Goal: Task Accomplishment & Management: Use online tool/utility

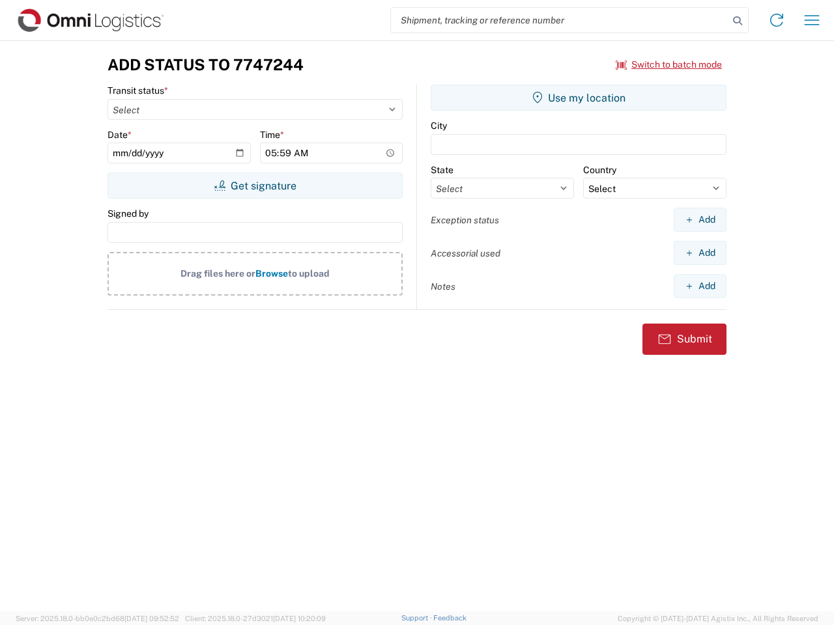
click at [560, 20] on input "search" at bounding box center [559, 20] width 337 height 25
click at [737, 21] on icon at bounding box center [737, 21] width 18 height 18
click at [776, 20] on icon at bounding box center [776, 20] width 21 height 21
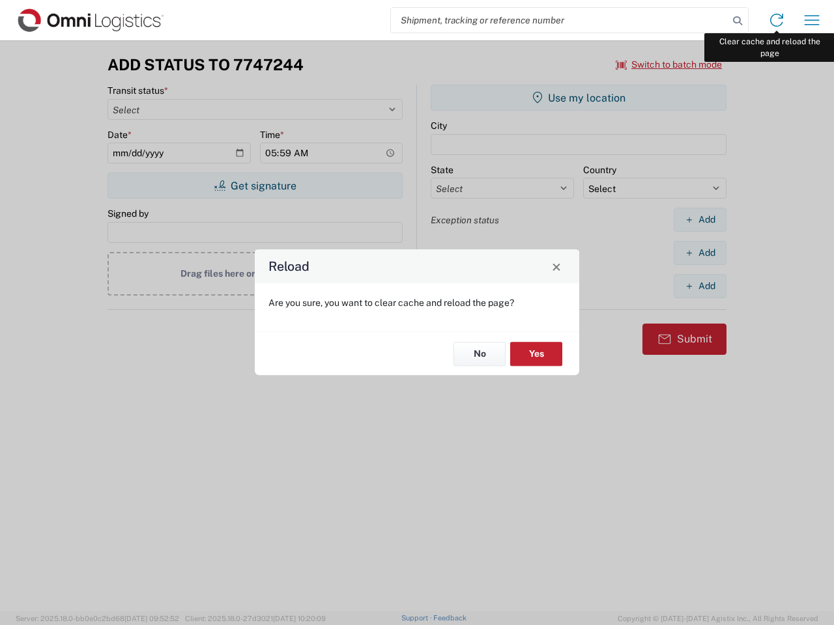
click at [812, 20] on div "Reload Are you sure, you want to clear cache and reload the page? No Yes" at bounding box center [417, 312] width 834 height 625
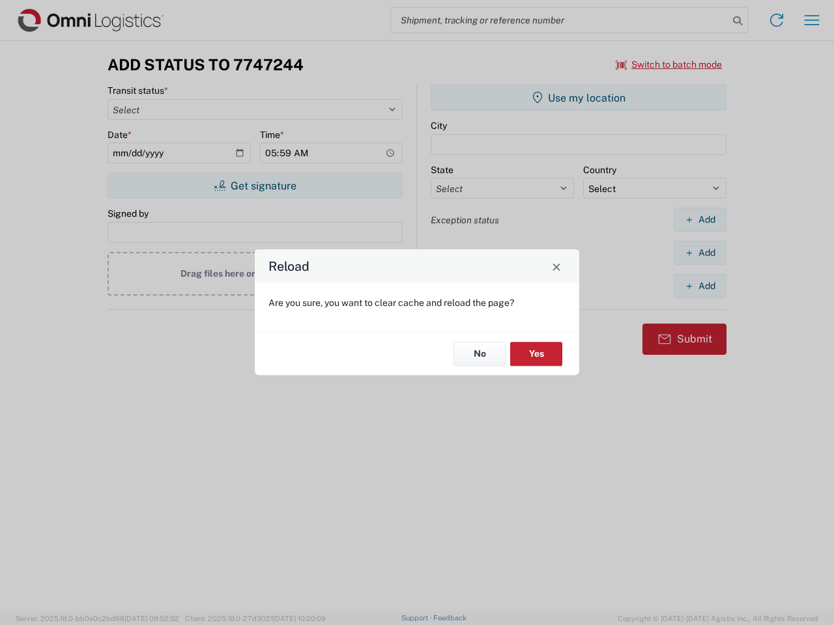
click at [669, 64] on div "Reload Are you sure, you want to clear cache and reload the page? No Yes" at bounding box center [417, 312] width 834 height 625
click at [255, 186] on div "Reload Are you sure, you want to clear cache and reload the page? No Yes" at bounding box center [417, 312] width 834 height 625
click at [578, 98] on div "Reload Are you sure, you want to clear cache and reload the page? No Yes" at bounding box center [417, 312] width 834 height 625
click at [700, 220] on div "Reload Are you sure, you want to clear cache and reload the page? No Yes" at bounding box center [417, 312] width 834 height 625
click at [700, 253] on div "Reload Are you sure, you want to clear cache and reload the page? No Yes" at bounding box center [417, 312] width 834 height 625
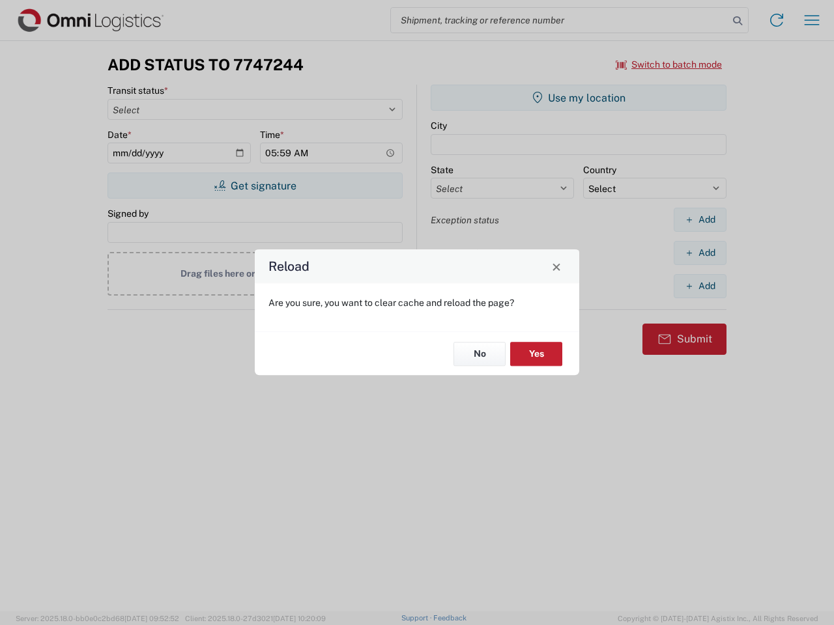
click at [700, 286] on div "Reload Are you sure, you want to clear cache and reload the page? No Yes" at bounding box center [417, 312] width 834 height 625
